Goal: Task Accomplishment & Management: Complete application form

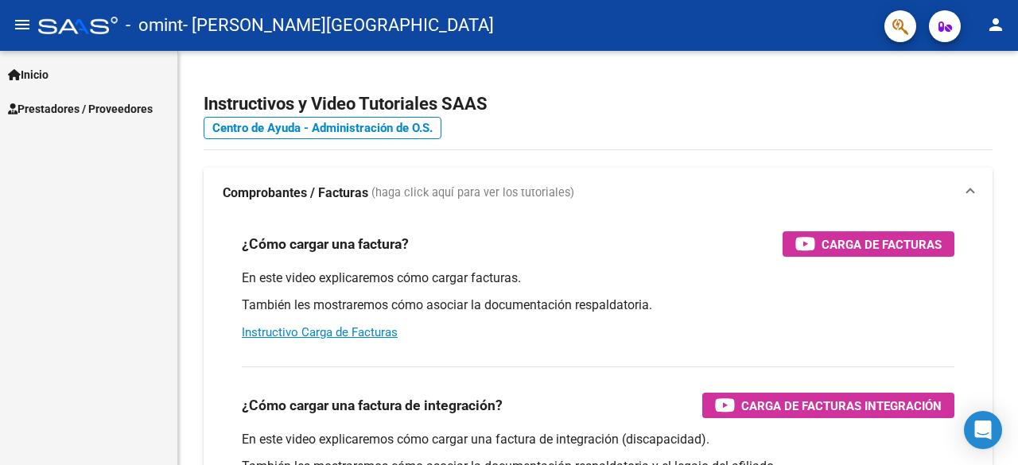
click at [54, 109] on span "Prestadores / Proveedores" at bounding box center [80, 108] width 145 height 17
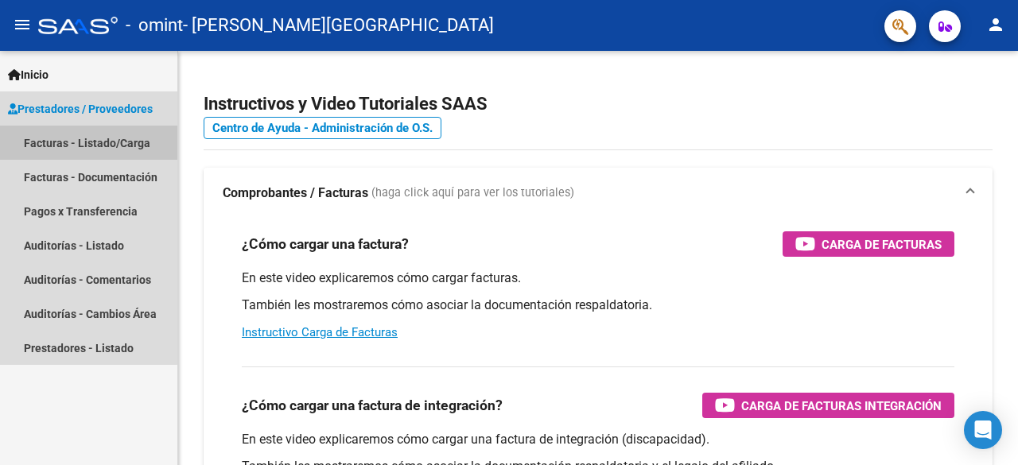
click at [60, 138] on link "Facturas - Listado/Carga" at bounding box center [88, 143] width 177 height 34
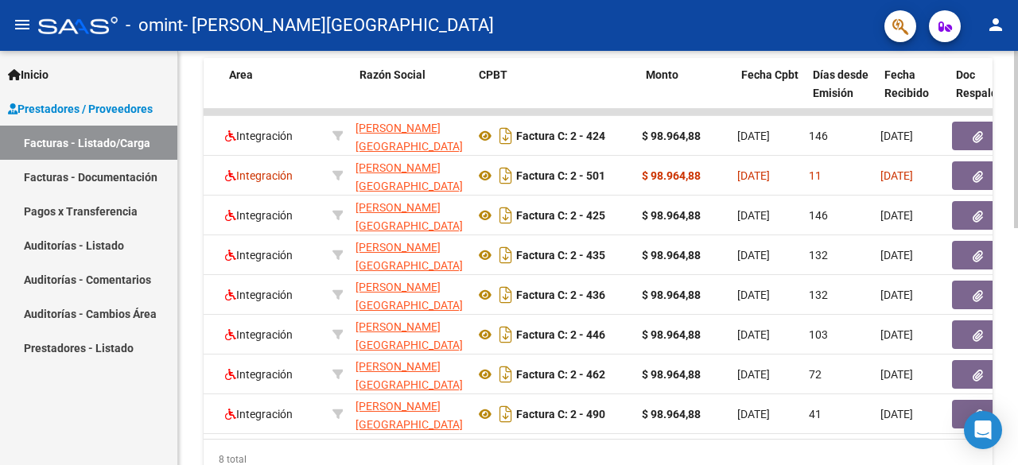
scroll to position [0, 289]
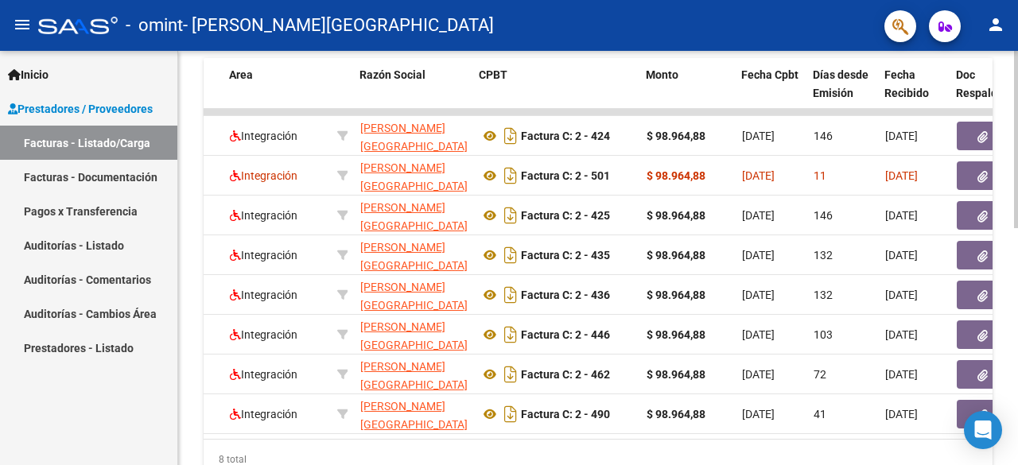
drag, startPoint x: 296, startPoint y: 448, endPoint x: 196, endPoint y: 233, distance: 236.9
click at [196, 233] on div "Video tutorial PRESTADORES -> Listado de CPBTs Emitidos por Prestadores / Prove…" at bounding box center [598, 52] width 840 height 957
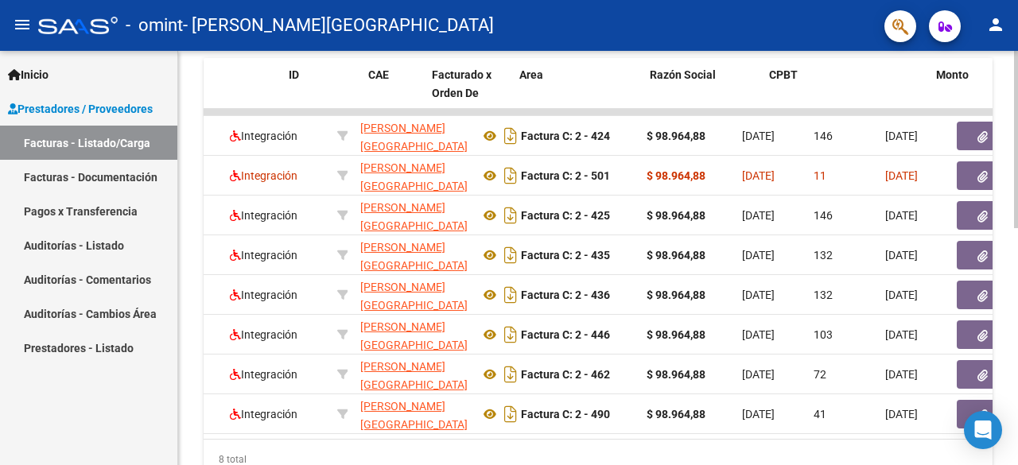
scroll to position [0, 0]
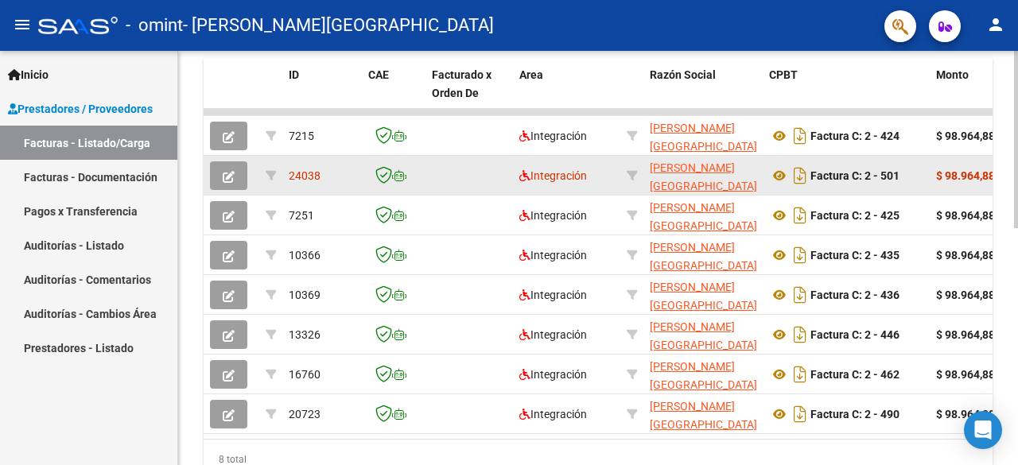
click at [301, 179] on span "24038" at bounding box center [305, 175] width 32 height 13
click at [307, 176] on span "24038" at bounding box center [305, 175] width 32 height 13
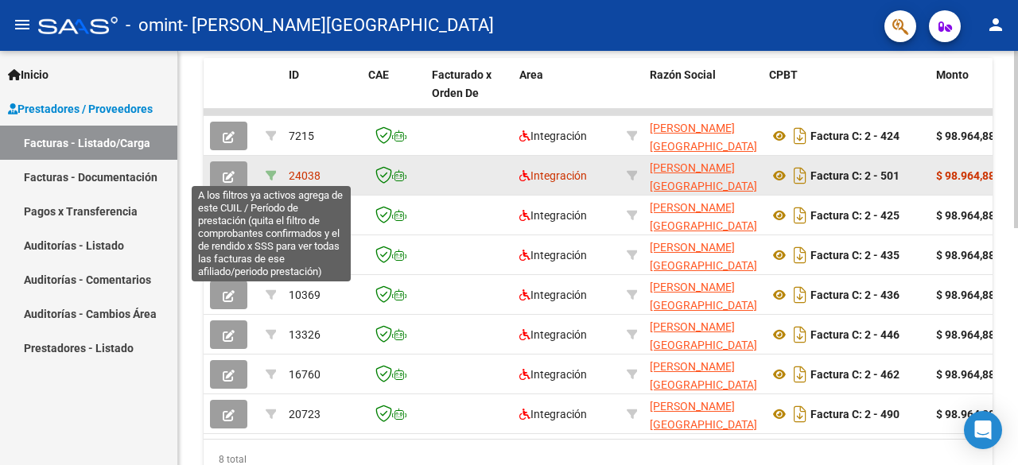
click at [274, 173] on icon at bounding box center [271, 175] width 11 height 11
type input "202509"
type input "23571768909"
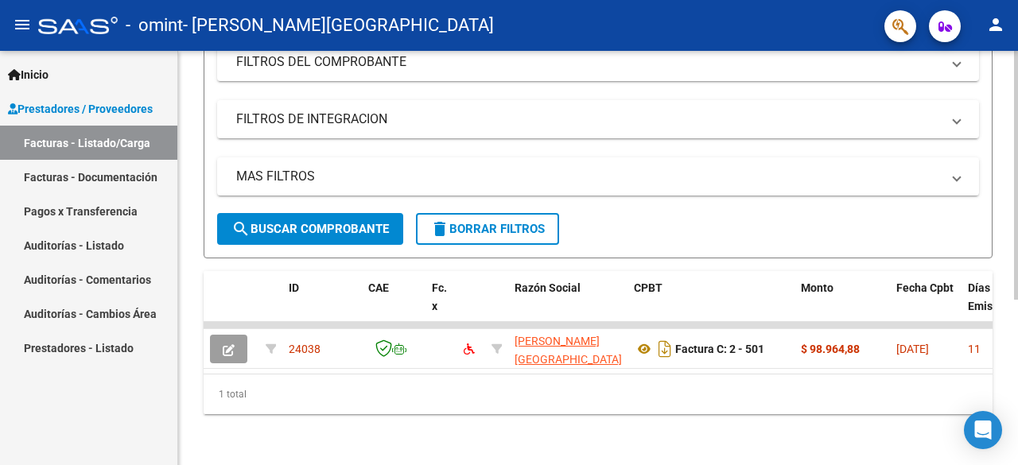
scroll to position [275, 0]
click at [438, 219] on mat-icon "delete" at bounding box center [439, 228] width 19 height 19
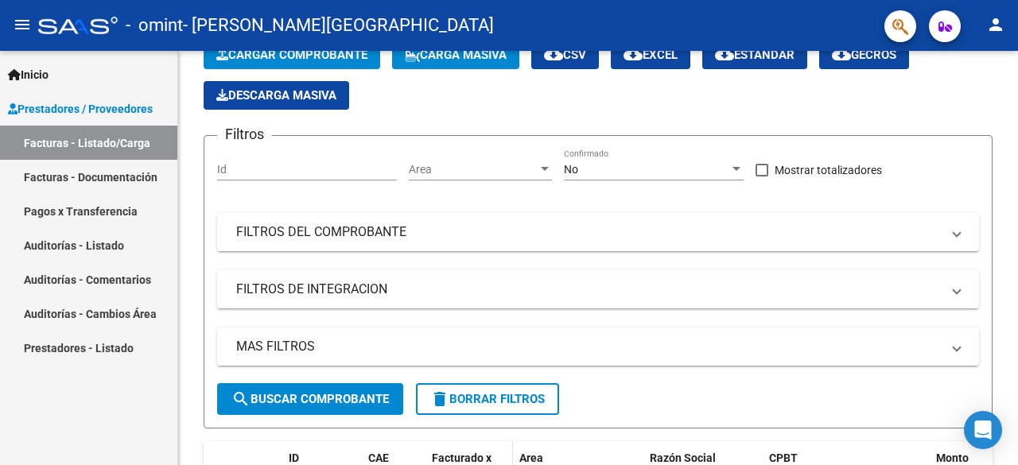
scroll to position [37, 0]
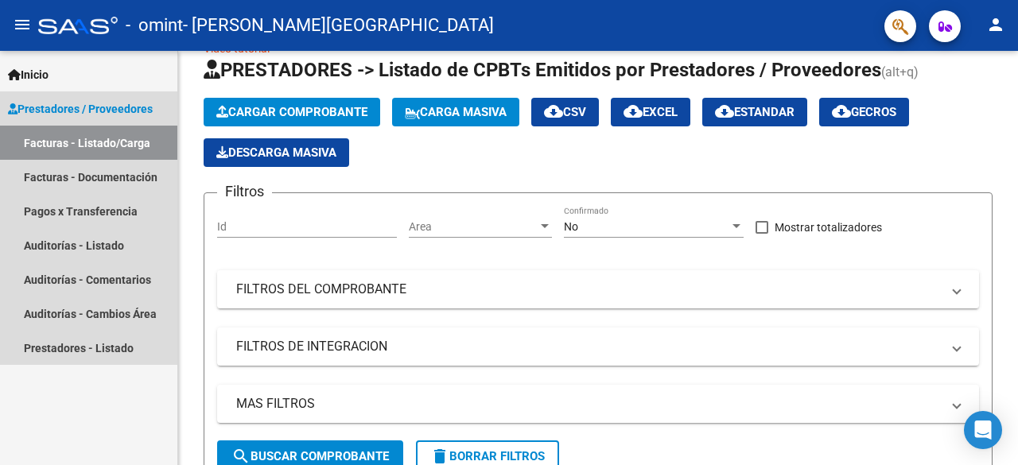
click at [72, 139] on link "Facturas - Listado/Carga" at bounding box center [88, 143] width 177 height 34
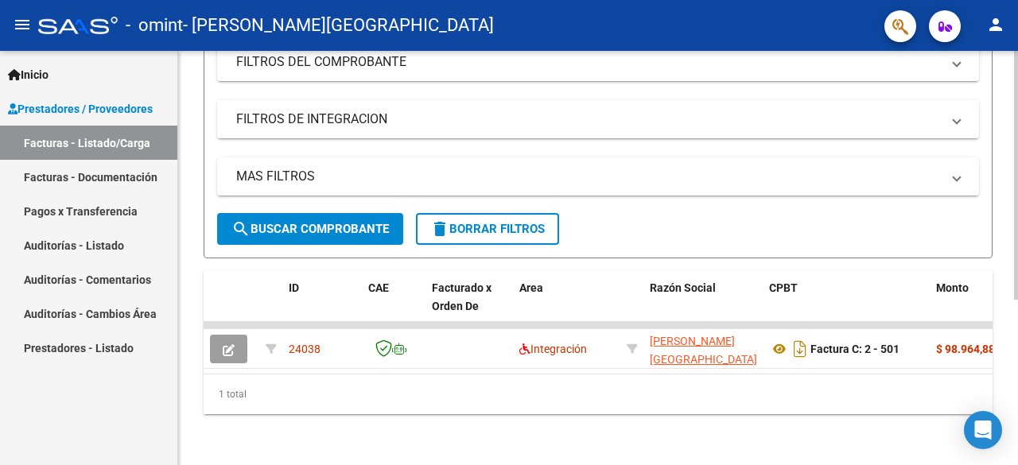
scroll to position [275, 0]
click at [328, 222] on span "search Buscar Comprobante" at bounding box center [309, 229] width 157 height 14
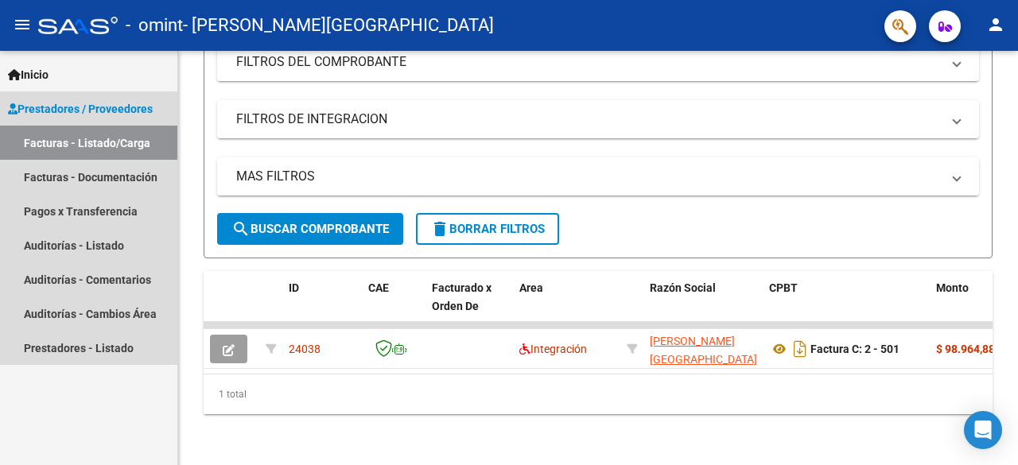
click at [54, 105] on span "Prestadores / Proveedores" at bounding box center [80, 108] width 145 height 17
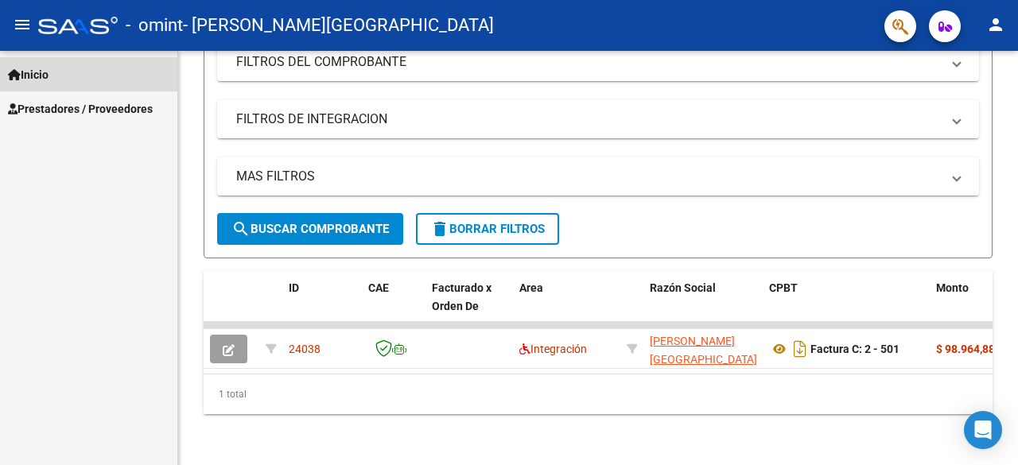
click at [27, 67] on span "Inicio" at bounding box center [28, 74] width 41 height 17
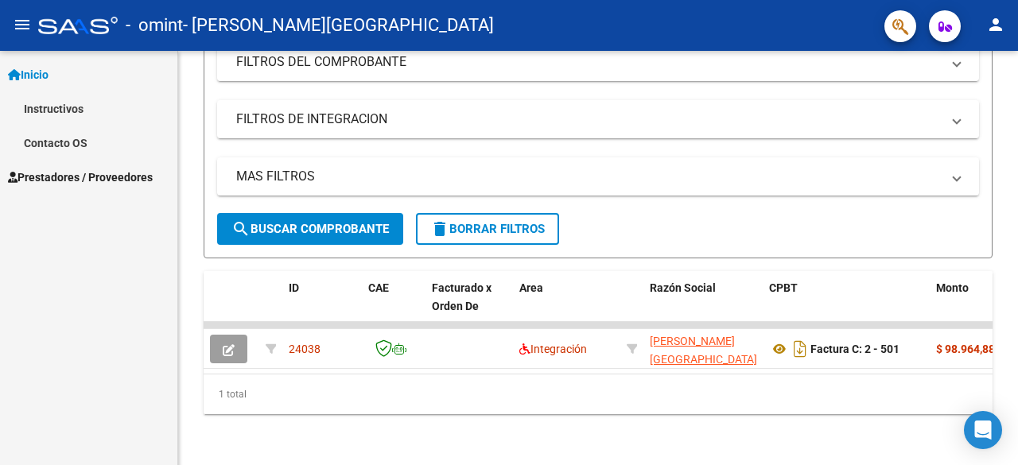
click at [48, 104] on link "Instructivos" at bounding box center [88, 108] width 177 height 34
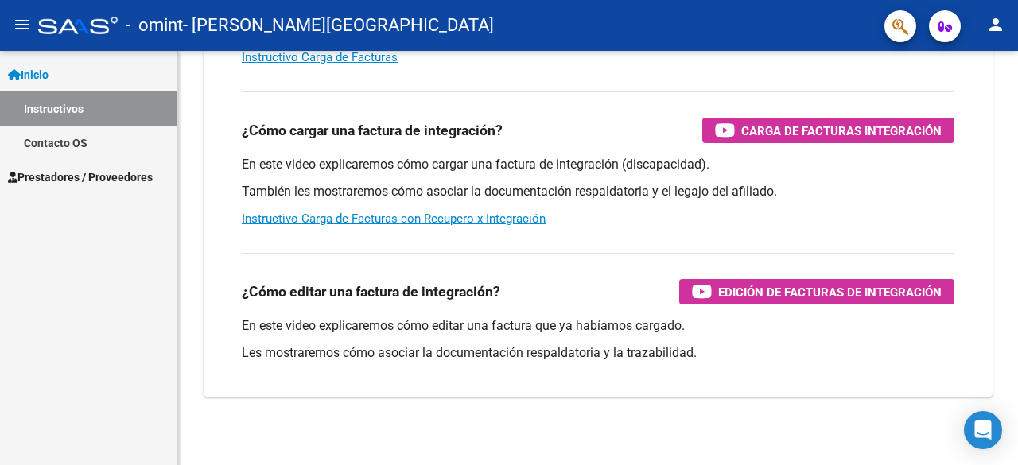
click at [59, 174] on span "Prestadores / Proveedores" at bounding box center [80, 177] width 145 height 17
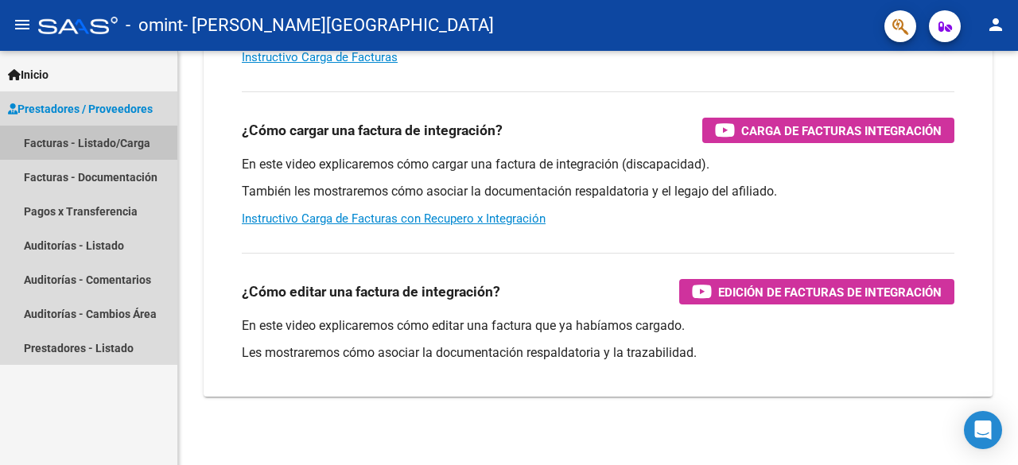
click at [57, 142] on link "Facturas - Listado/Carga" at bounding box center [88, 143] width 177 height 34
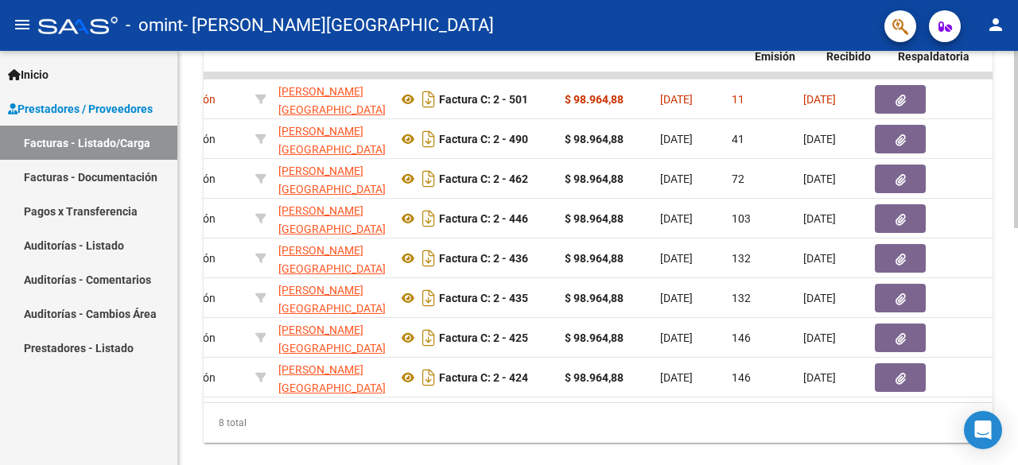
scroll to position [0, 418]
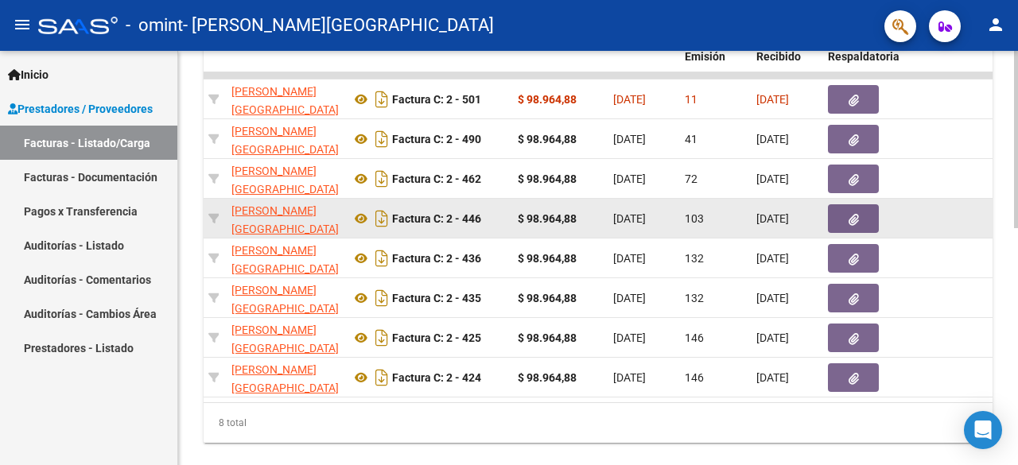
drag, startPoint x: 425, startPoint y: 419, endPoint x: 736, endPoint y: 220, distance: 369.0
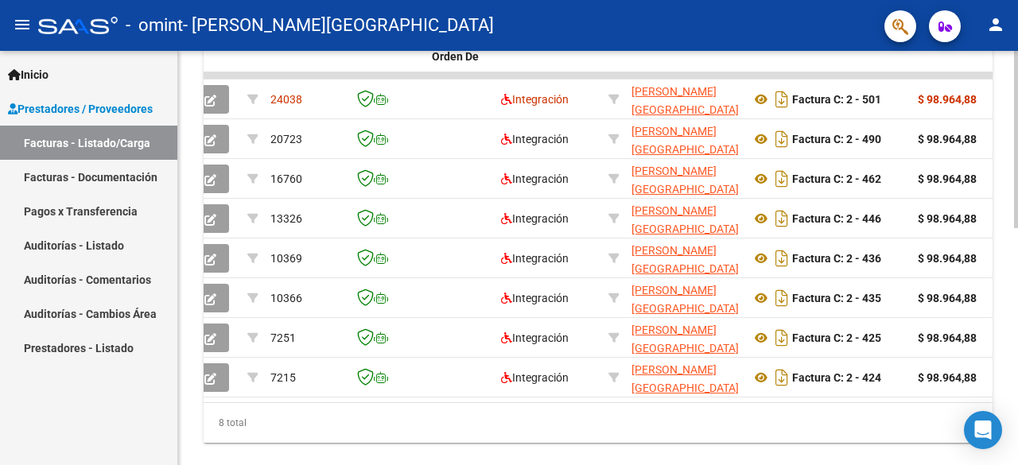
scroll to position [0, 0]
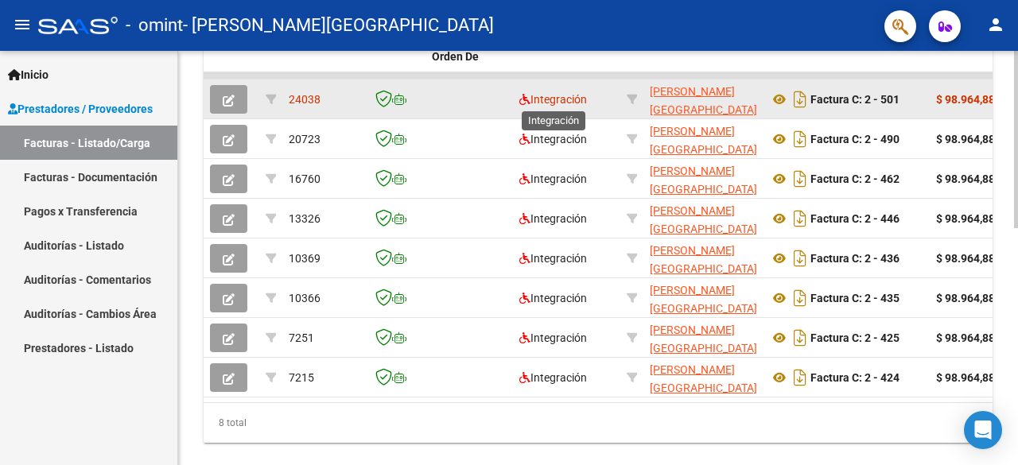
click at [559, 99] on span "Integración" at bounding box center [553, 99] width 68 height 13
click at [219, 98] on button "button" at bounding box center [228, 99] width 37 height 29
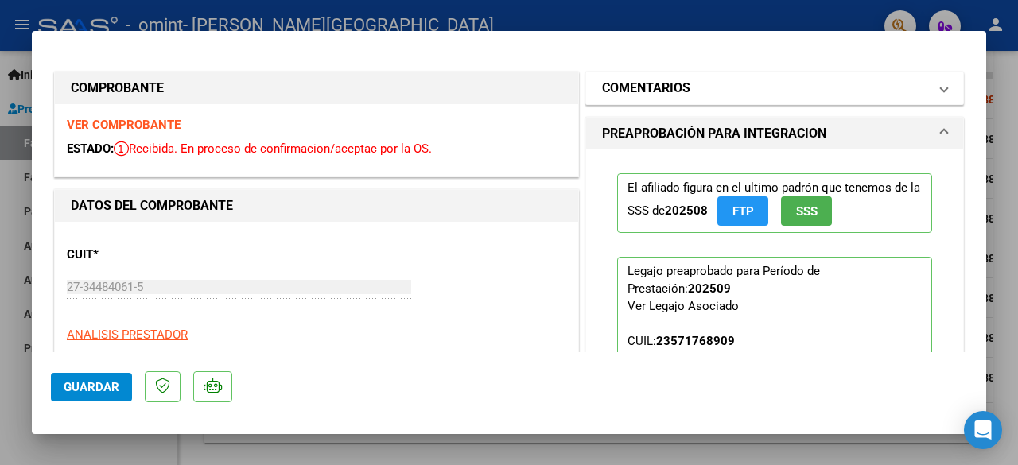
click at [630, 87] on h1 "COMENTARIOS" at bounding box center [646, 88] width 88 height 19
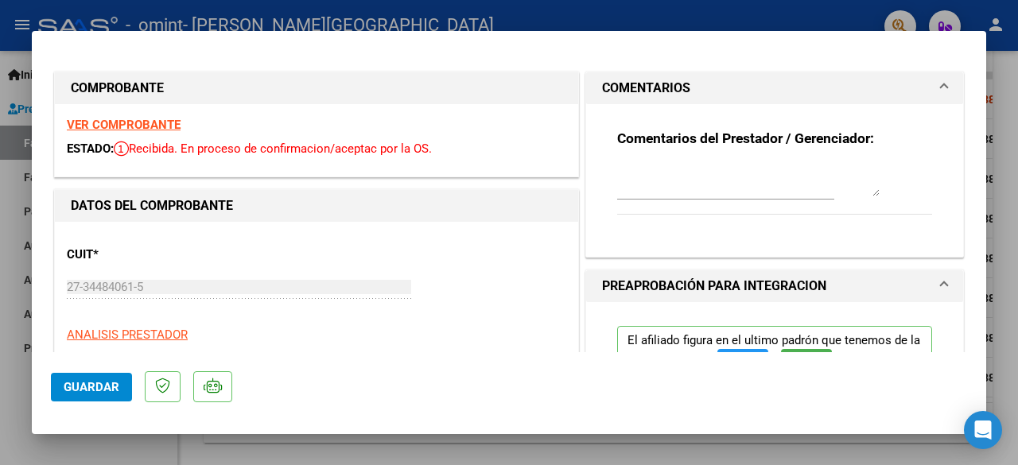
click at [630, 87] on h1 "COMENTARIOS" at bounding box center [646, 88] width 88 height 19
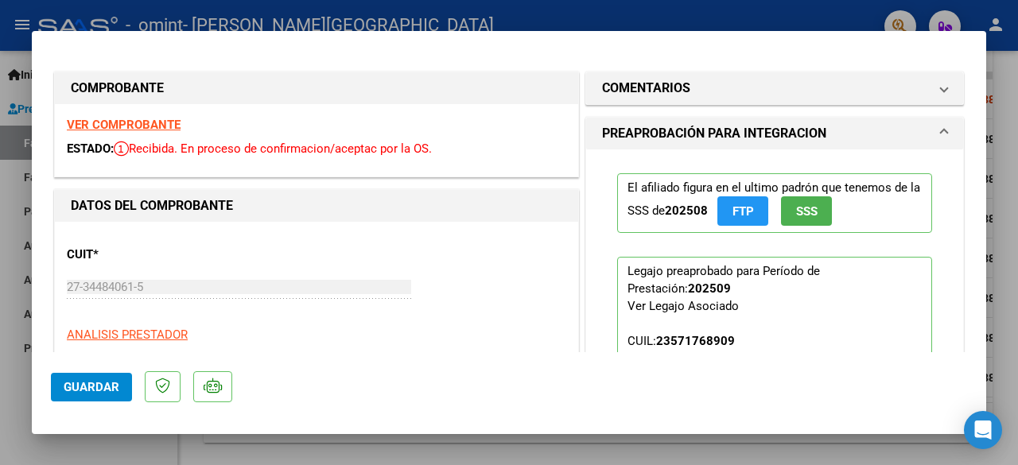
click at [642, 17] on div at bounding box center [509, 232] width 1018 height 465
type input "$ 0,00"
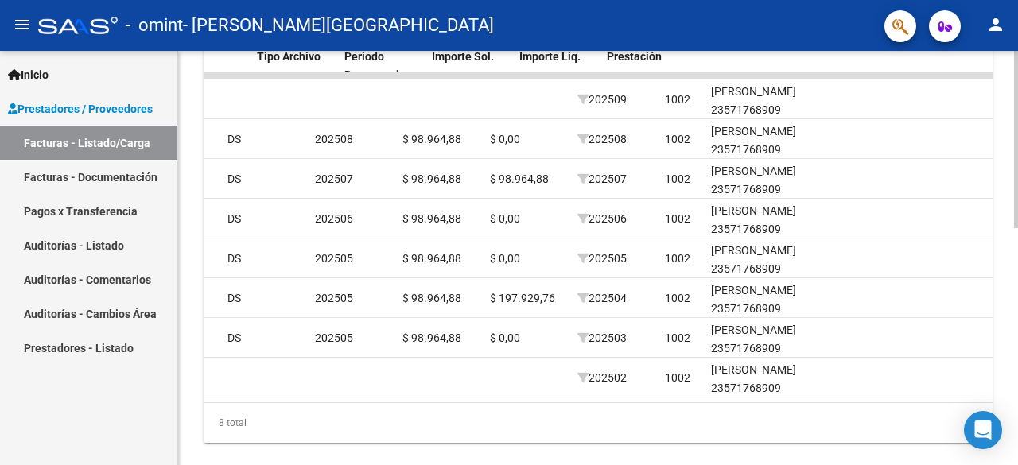
scroll to position [0, 1738]
